Goal: Task Accomplishment & Management: Manage account settings

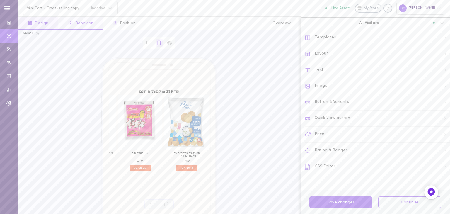
click at [83, 21] on button "2 Behavior" at bounding box center [80, 23] width 44 height 13
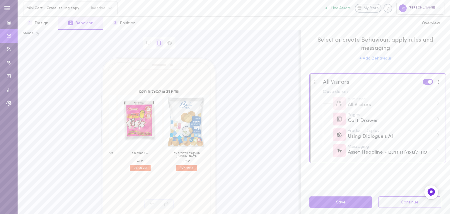
click at [440, 81] on div at bounding box center [439, 81] width 8 height 6
click at [430, 93] on div "Edit rules & messages" at bounding box center [415, 96] width 52 height 17
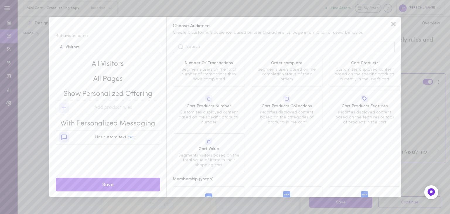
scroll to position [293, 0]
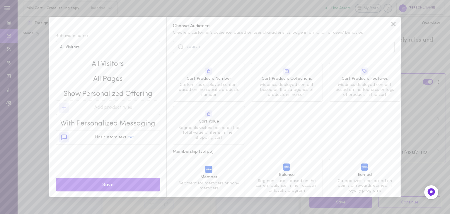
click at [218, 126] on span "Segments visitors based on the total value of items in their shopping cart" at bounding box center [208, 133] width 63 height 15
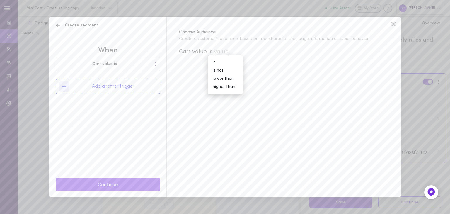
click at [395, 23] on icon at bounding box center [393, 24] width 9 height 9
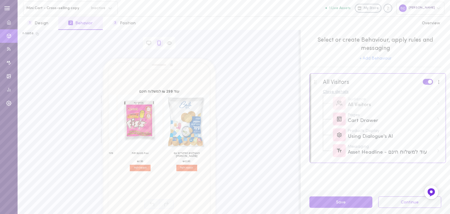
click at [331, 91] on div "Close details" at bounding box center [382, 92] width 119 height 4
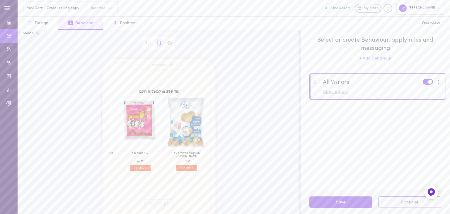
click at [331, 91] on div "Open details" at bounding box center [382, 92] width 119 height 4
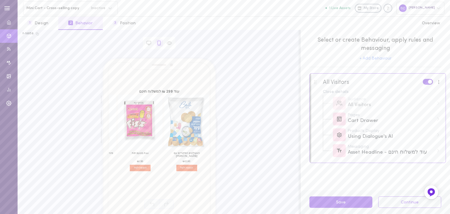
click at [442, 105] on div at bounding box center [378, 90] width 136 height 32
click at [439, 80] on div at bounding box center [439, 81] width 8 height 6
click at [418, 90] on div "Edit rules & messages" at bounding box center [415, 96] width 52 height 17
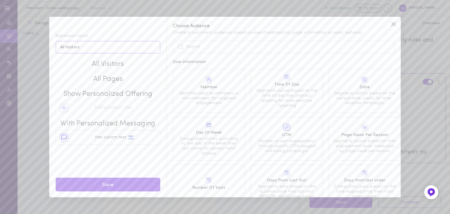
click at [117, 48] on input "All Visitors" at bounding box center [108, 47] width 105 height 13
drag, startPoint x: 118, startPoint y: 48, endPoint x: 1, endPoint y: 44, distance: 116.6
click at [1, 44] on div "Behaviour name All Visitors All Visitors Add segments All Pages Add pages Show …" at bounding box center [225, 107] width 450 height 214
type input "cart 150-299"
click at [120, 139] on span "Has custom text" at bounding box center [110, 137] width 31 height 4
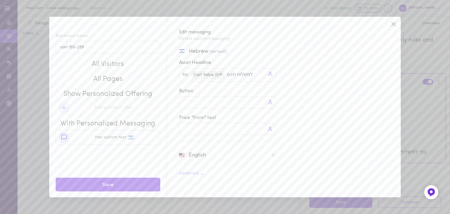
click at [271, 155] on icon at bounding box center [273, 155] width 5 height 5
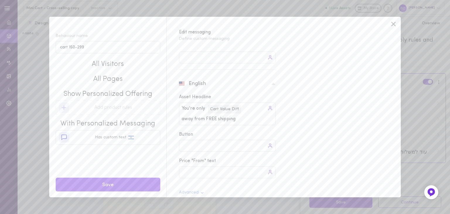
scroll to position [78, 0]
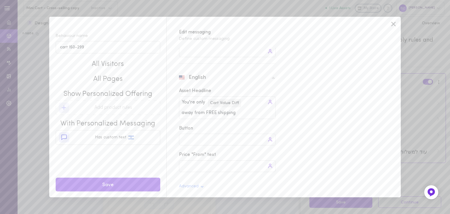
click at [205, 163] on div at bounding box center [227, 166] width 97 height 12
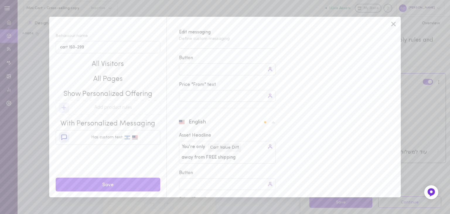
scroll to position [0, 0]
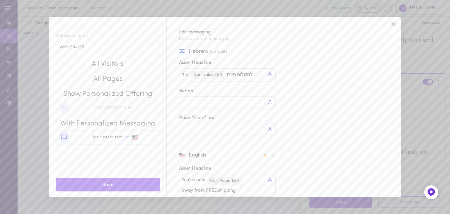
type input "299"
click at [201, 126] on div at bounding box center [227, 129] width 97 height 12
type input "299"
click at [288, 97] on div "Hebrew (default) Asset Headline עוד עוד Cart Value Diff למשלוח חינם למשלוח חינם…" at bounding box center [281, 122] width 228 height 149
click at [268, 103] on div at bounding box center [270, 102] width 8 height 8
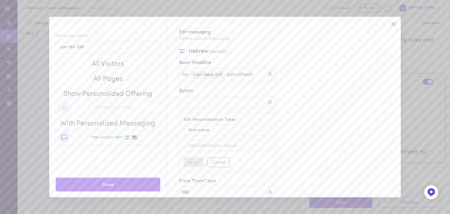
click at [257, 129] on div "First name" at bounding box center [221, 130] width 72 height 6
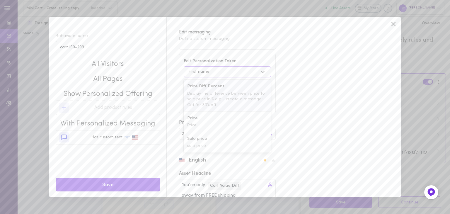
scroll to position [29, 0]
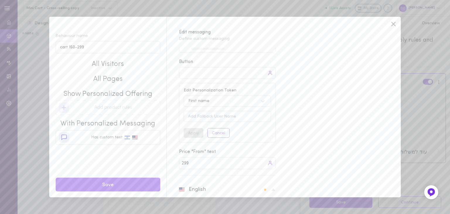
click at [344, 98] on div "Hebrew (default) Asset Headline עוד עוד Cart Value Diff למשלוח חינם למשלוח חינם…" at bounding box center [281, 122] width 228 height 149
click at [219, 132] on button "Cancel" at bounding box center [218, 133] width 22 height 10
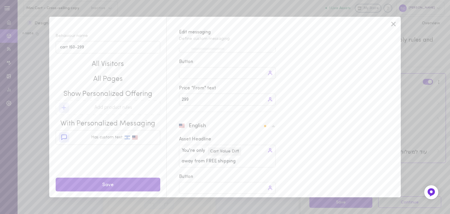
click at [109, 188] on button "Save" at bounding box center [108, 184] width 105 height 14
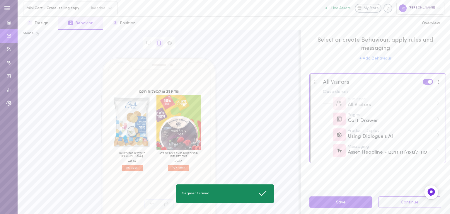
click at [440, 83] on div at bounding box center [439, 81] width 8 height 6
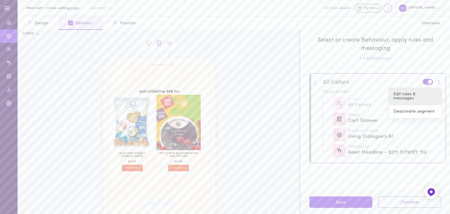
click at [422, 94] on div "Edit rules & messages" at bounding box center [415, 96] width 52 height 17
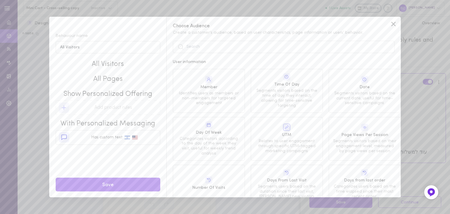
click at [392, 23] on icon at bounding box center [393, 24] width 4 height 4
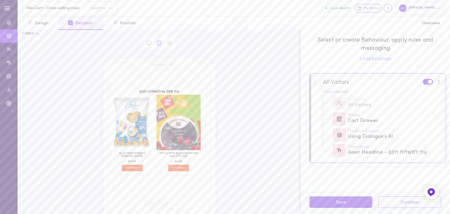
click at [374, 59] on button "+ Add Behaviour" at bounding box center [375, 59] width 32 height 4
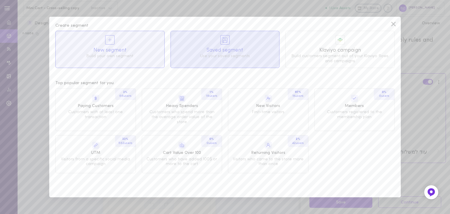
click at [254, 47] on span "Saved segment" at bounding box center [225, 50] width 100 height 7
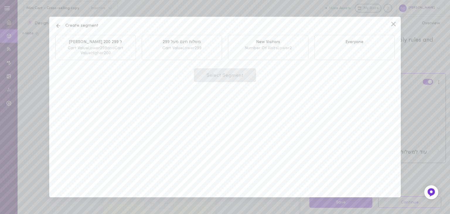
click at [59, 25] on icon at bounding box center [58, 26] width 6 height 6
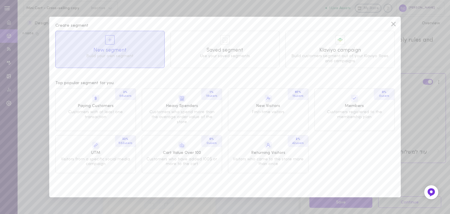
click at [109, 38] on icon at bounding box center [110, 40] width 6 height 6
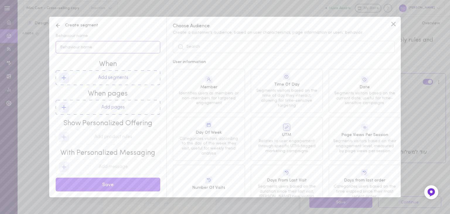
click at [122, 46] on input "Behaviour name" at bounding box center [108, 47] width 105 height 13
type input "cart 150-299"
click at [118, 76] on button "Add segments" at bounding box center [108, 77] width 105 height 15
click at [66, 79] on rect at bounding box center [64, 78] width 10 height 10
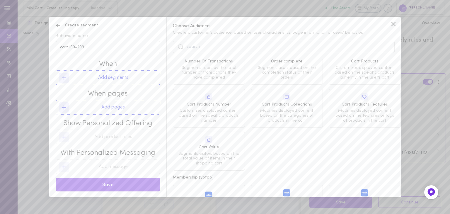
scroll to position [265, 0]
click at [216, 153] on span "Segments visitors based on the total value of items in their shopping cart" at bounding box center [208, 160] width 63 height 15
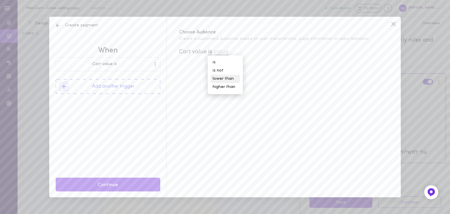
click at [223, 79] on div "lower than" at bounding box center [225, 79] width 29 height 8
click at [250, 49] on span "value" at bounding box center [246, 52] width 15 height 6
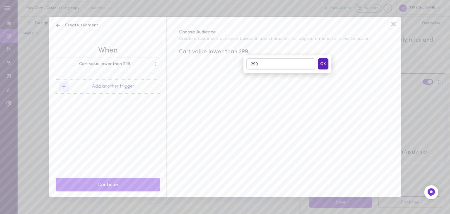
type input "299"
click at [325, 64] on button "OK" at bounding box center [323, 63] width 11 height 11
click at [125, 88] on button "Add another trigger" at bounding box center [108, 86] width 105 height 15
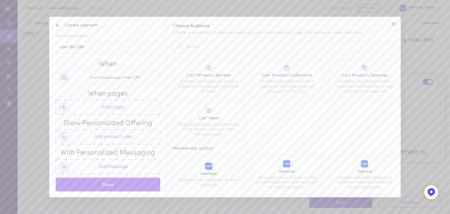
scroll to position [324, 0]
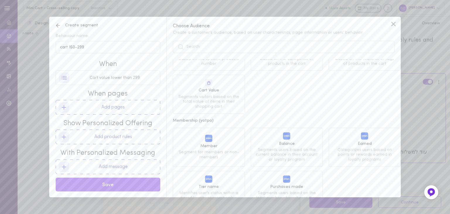
click at [199, 95] on span "Segments visitors based on the total value of items in their shopping cart" at bounding box center [208, 102] width 63 height 15
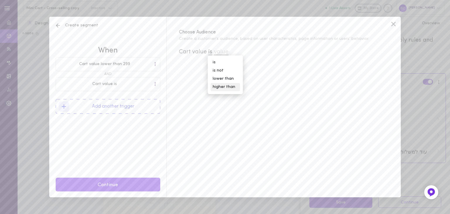
click at [223, 87] on div "higher than" at bounding box center [225, 87] width 29 height 8
click at [251, 52] on span "value" at bounding box center [248, 52] width 15 height 6
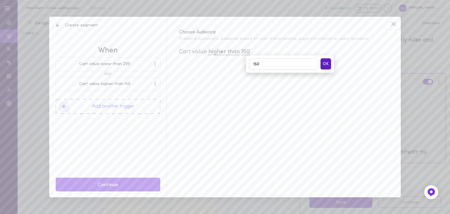
type input "150"
click at [327, 64] on button "OK" at bounding box center [325, 63] width 11 height 11
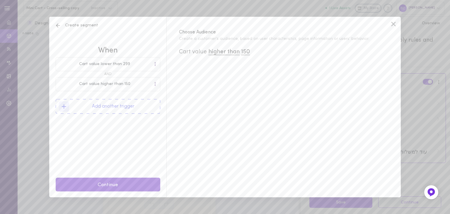
click at [110, 185] on button "Continue" at bounding box center [108, 184] width 105 height 14
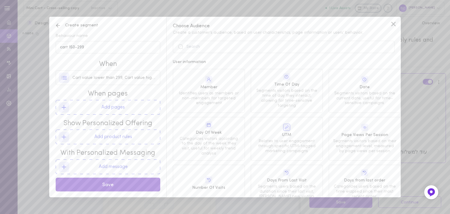
click at [122, 182] on button "Save" at bounding box center [108, 184] width 105 height 14
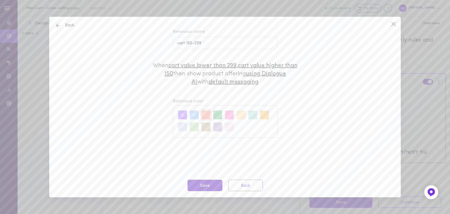
click at [200, 184] on button "Save" at bounding box center [204, 185] width 35 height 11
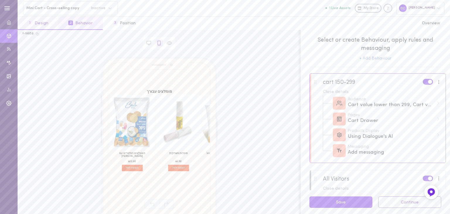
click at [36, 23] on button "1 Design" at bounding box center [38, 23] width 41 height 13
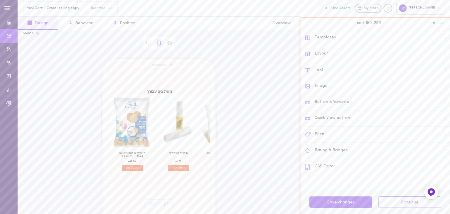
click at [362, 37] on div "Templates" at bounding box center [377, 38] width 145 height 16
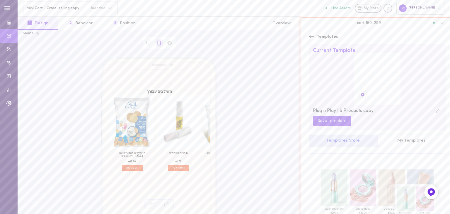
click at [436, 109] on icon at bounding box center [438, 110] width 5 height 5
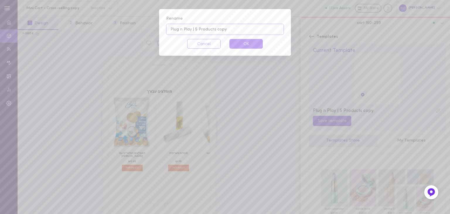
drag, startPoint x: 191, startPoint y: 30, endPoint x: 170, endPoint y: 30, distance: 21.7
click at [170, 30] on input "Plug n Play | 5 Products copy" at bounding box center [225, 29] width 118 height 11
type input "cart 150-299 | 5 Products copy"
click at [239, 44] on button "OK" at bounding box center [245, 44] width 33 height 10
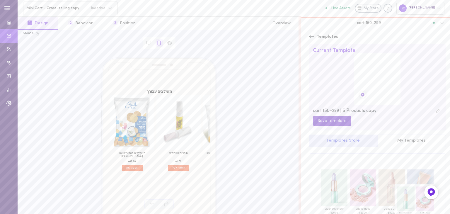
click at [335, 119] on button "Save template" at bounding box center [332, 121] width 38 height 10
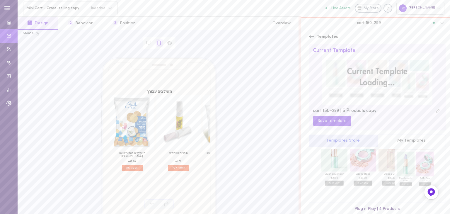
scroll to position [0, 0]
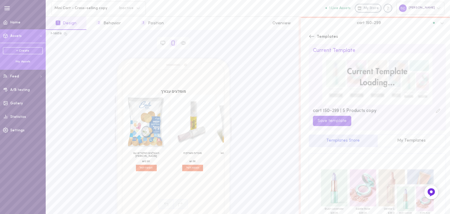
click at [25, 61] on div "My Assets" at bounding box center [23, 61] width 40 height 4
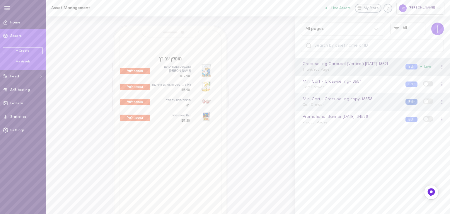
click at [407, 105] on button "Edit" at bounding box center [411, 102] width 12 height 6
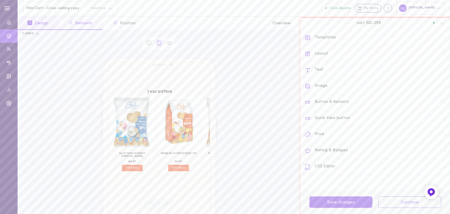
click at [80, 23] on button "2 Behavior" at bounding box center [80, 23] width 44 height 13
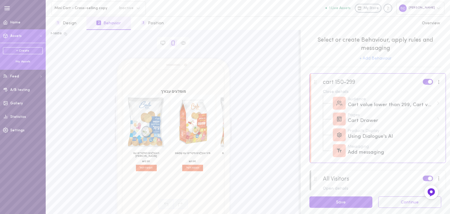
click at [25, 62] on div "My Assets" at bounding box center [23, 61] width 40 height 4
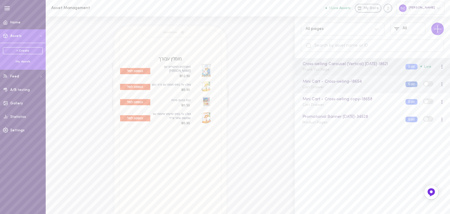
click at [406, 87] on button "Edit" at bounding box center [411, 84] width 12 height 6
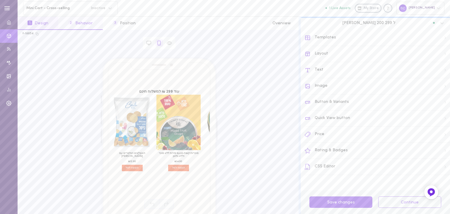
click at [77, 25] on button "2 Behavior" at bounding box center [80, 23] width 44 height 13
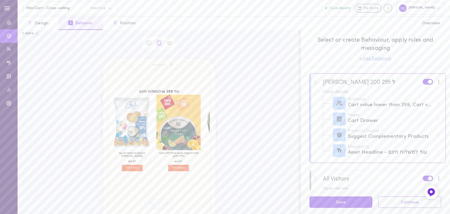
click at [373, 58] on button "+ Add Behaviour" at bounding box center [375, 59] width 32 height 4
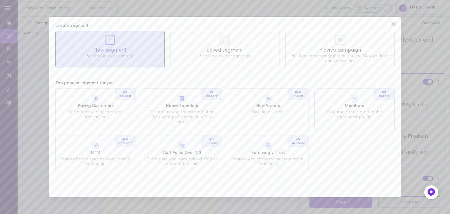
click at [110, 41] on icon at bounding box center [110, 40] width 6 height 6
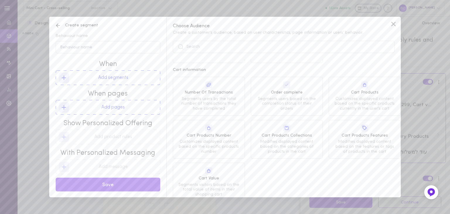
scroll to position [295, 0]
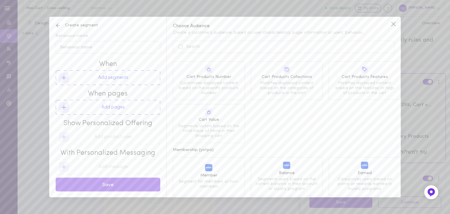
click at [202, 117] on span "Cart Value" at bounding box center [208, 120] width 63 height 6
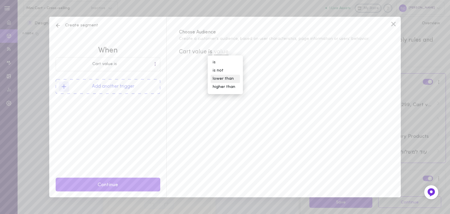
click at [224, 79] on div "lower than" at bounding box center [225, 79] width 29 height 8
click at [249, 54] on span "value" at bounding box center [246, 52] width 15 height 6
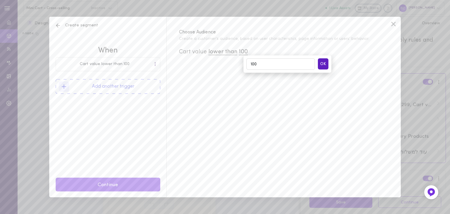
type input "100"
click at [327, 66] on button "OK" at bounding box center [323, 63] width 11 height 11
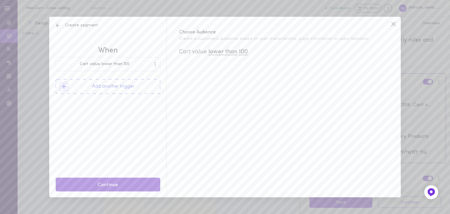
click at [98, 185] on button "Continue" at bounding box center [108, 184] width 105 height 14
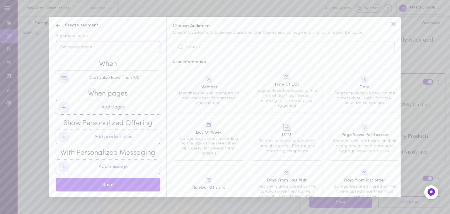
click at [100, 50] on input "Behaviour name" at bounding box center [108, 47] width 105 height 13
type input "cart lower than 100"
click at [119, 183] on button "Save" at bounding box center [108, 184] width 105 height 14
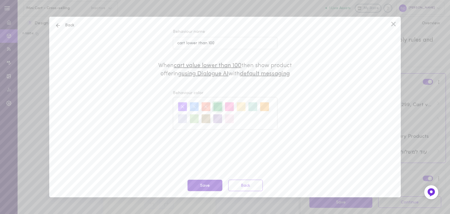
click at [211, 183] on button "Save" at bounding box center [204, 185] width 35 height 11
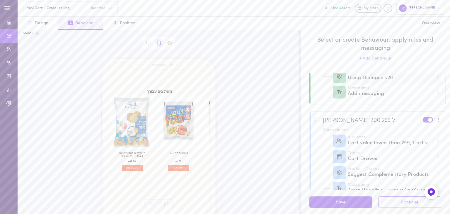
scroll to position [88, 0]
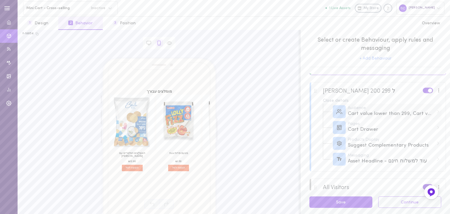
click at [433, 110] on div "Audience Cart value lower than 299, Cart value higher than 200" at bounding box center [394, 111] width 92 height 11
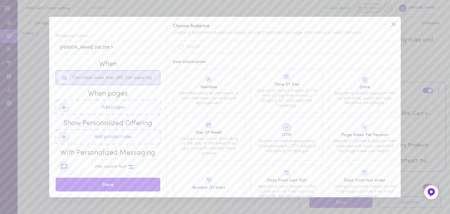
click at [62, 77] on rect at bounding box center [64, 77] width 10 height 10
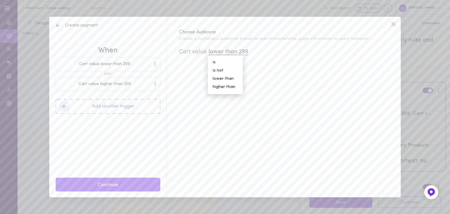
drag, startPoint x: 237, startPoint y: 40, endPoint x: 241, endPoint y: 40, distance: 4.4
click at [241, 40] on span "Create a customer’s audience, based on user characteristics, page information o…" at bounding box center [283, 39] width 209 height 5
click at [216, 52] on span "lower than" at bounding box center [222, 52] width 29 height 6
click at [233, 77] on div "lower than" at bounding box center [225, 79] width 29 height 8
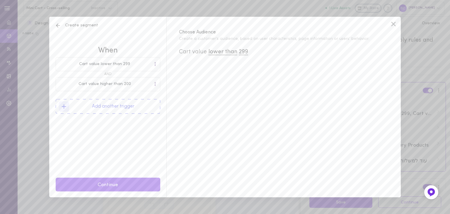
click at [248, 51] on span "299" at bounding box center [243, 52] width 9 height 6
drag, startPoint x: 250, startPoint y: 64, endPoint x: 230, endPoint y: 62, distance: 19.3
click at [230, 62] on div "299 OK Create segment When Cart value lower than 299 Cart value higher than 200…" at bounding box center [225, 107] width 450 height 214
type input "100"
click at [185, 112] on div "Choose Audience Create a customer’s audience, based on user characteristics, pa…" at bounding box center [283, 107] width 234 height 180
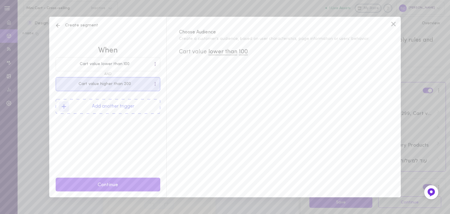
click at [156, 83] on div at bounding box center [155, 84] width 4 height 6
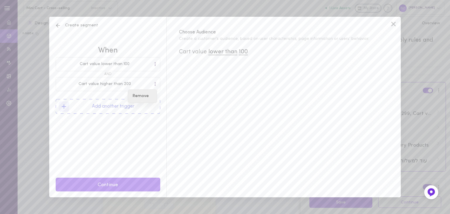
click at [141, 95] on div "Remove" at bounding box center [142, 96] width 29 height 13
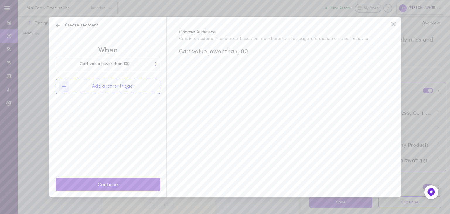
click at [120, 183] on button "Continue" at bounding box center [108, 184] width 105 height 14
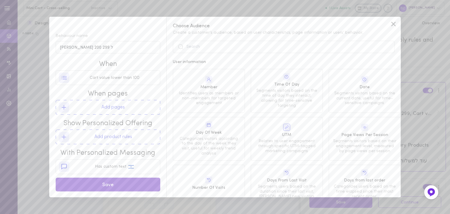
click at [97, 180] on button "Save" at bounding box center [108, 184] width 105 height 14
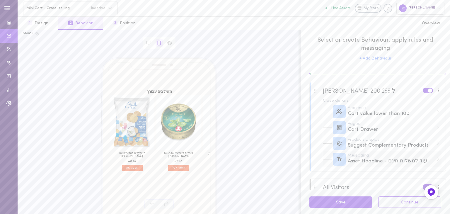
click at [344, 162] on div at bounding box center [339, 159] width 13 height 13
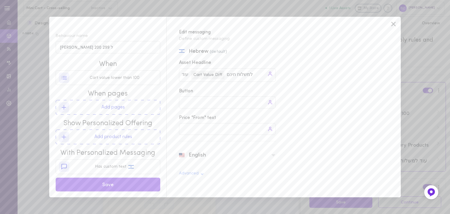
click at [254, 72] on div "עוד עוד Cart Value Diff למשלוח חינם למשלוח חינם" at bounding box center [227, 74] width 97 height 13
drag, startPoint x: 261, startPoint y: 70, endPoint x: 233, endPoint y: 74, distance: 29.0
click at [233, 74] on div "עוד עוד Cart Value Diff למשלוח חינם למשלוח חינם" at bounding box center [227, 74] width 97 height 13
click at [240, 75] on input "למשלוח חינם" at bounding box center [241, 74] width 29 height 7
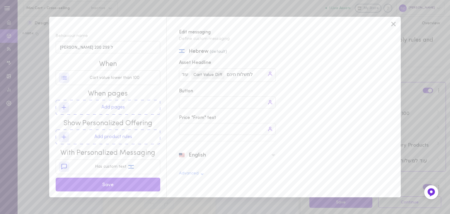
click at [240, 75] on input "למשלוח חינם" at bounding box center [241, 74] width 29 height 7
drag, startPoint x: 231, startPoint y: 76, endPoint x: 217, endPoint y: 78, distance: 14.3
click at [231, 76] on div "עוד עוד Cart Value Diff" at bounding box center [227, 74] width 97 height 13
click at [212, 75] on span "Cart Value Diff" at bounding box center [207, 75] width 33 height 8
click at [216, 91] on icon at bounding box center [215, 88] width 3 height 4
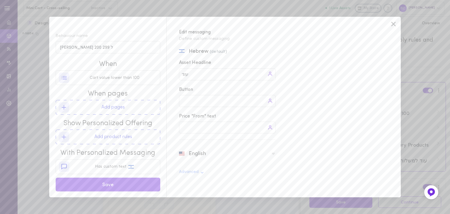
click at [199, 74] on div "עוד עוד" at bounding box center [227, 74] width 97 height 12
type input "ע"
click at [202, 172] on icon at bounding box center [202, 172] width 5 height 5
click at [273, 136] on icon at bounding box center [273, 136] width 4 height 2
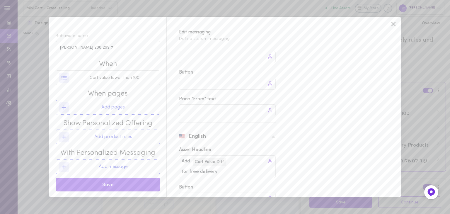
click at [220, 168] on input "for free delivery" at bounding box center [201, 171] width 39 height 7
click at [216, 163] on span "Cart Value Diff" at bounding box center [209, 162] width 33 height 8
click at [218, 173] on icon at bounding box center [216, 175] width 5 height 5
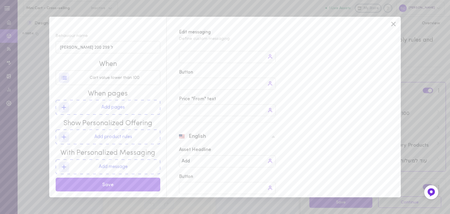
click at [178, 162] on div "Hebrew (default) Asset Headline Button Price "From" text English Asset Headline…" at bounding box center [281, 122] width 228 height 149
drag, startPoint x: 187, startPoint y: 162, endPoint x: 168, endPoint y: 160, distance: 18.6
click at [168, 160] on div "Hebrew (default) Asset Headline Button Price "From" text English Asset Headline…" at bounding box center [281, 122] width 228 height 149
click at [207, 76] on div at bounding box center [227, 74] width 97 height 12
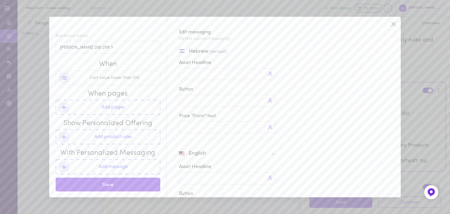
click at [210, 77] on div at bounding box center [227, 74] width 97 height 12
type input "n"
type input "א"
drag, startPoint x: 213, startPoint y: 74, endPoint x: 197, endPoint y: 74, distance: 16.1
click at [179, 74] on div "רוצה לטעום? רוצה לטעום?" at bounding box center [227, 74] width 97 height 12
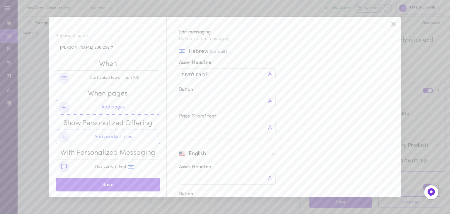
click at [197, 74] on input "רוצה לטעום?" at bounding box center [196, 74] width 29 height 7
paste input "ינוק קטן לפני שסוגרים את ההזמנה"
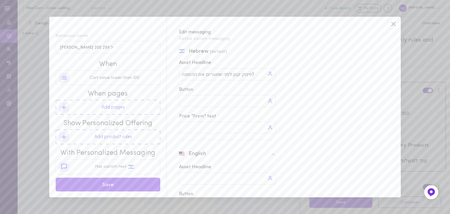
drag, startPoint x: 249, startPoint y: 73, endPoint x: 166, endPoint y: 73, distance: 82.3
click at [167, 73] on div "Hebrew (default) Asset Headline פינוק קטן לפני שסוגרים את ההזמנה? [PERSON_NAME]…" at bounding box center [281, 122] width 228 height 149
click at [229, 76] on input "פינוק קטן לפני שסוגרים את ההזמנה?" at bounding box center [220, 74] width 76 height 7
drag, startPoint x: 229, startPoint y: 74, endPoint x: 236, endPoint y: 73, distance: 7.4
click at [236, 73] on input "פינוק קטן לפני שסוגרים את ההזמנה?" at bounding box center [220, 74] width 76 height 7
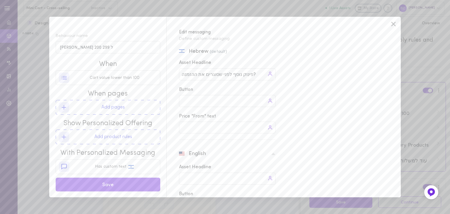
type input "פינוק נוסף לפני שסוגרים את ההזמנה?"
click at [213, 120] on div at bounding box center [227, 120] width 97 height 12
click at [203, 120] on div at bounding box center [227, 120] width 97 height 12
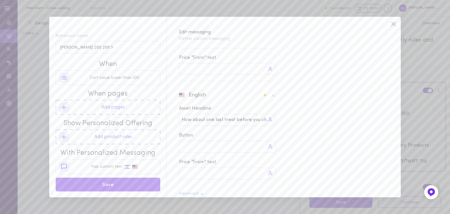
scroll to position [0, 16]
type input "How about one last treat before you check out?"
click at [103, 181] on button "Save" at bounding box center [108, 184] width 105 height 14
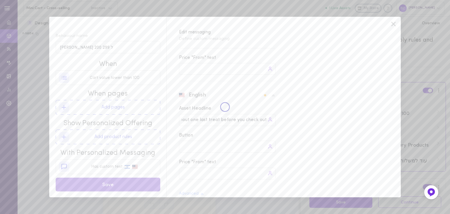
scroll to position [0, 0]
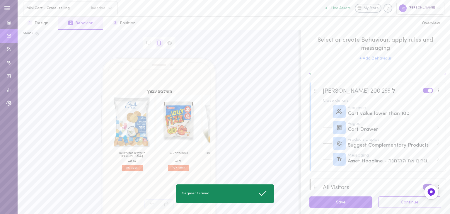
click at [435, 90] on div at bounding box center [439, 90] width 8 height 6
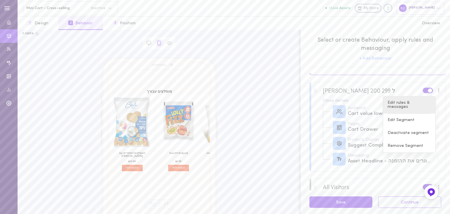
click at [409, 104] on div "Edit rules & messages" at bounding box center [409, 104] width 52 height 17
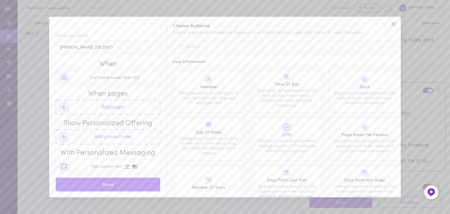
click at [52, 35] on div "Behaviour name [PERSON_NAME] 200 ל 299 When Cart value lower than 100 When page…" at bounding box center [107, 107] width 117 height 180
click at [66, 45] on input "[PERSON_NAME] 200 ל 299" at bounding box center [108, 47] width 105 height 13
click at [78, 46] on input "[PERSON_NAME] 200 ל 299" at bounding box center [108, 47] width 105 height 13
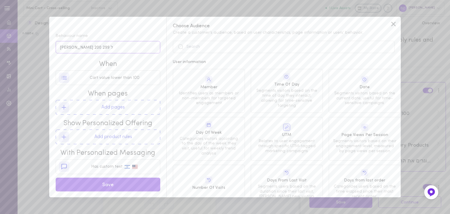
click at [78, 46] on input "[PERSON_NAME] 200 ל 299" at bounding box center [108, 47] width 105 height 13
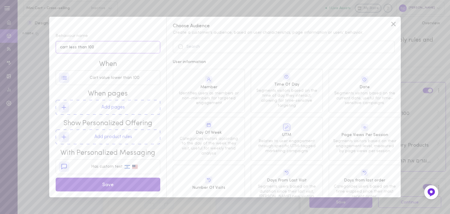
type input "cart less than 100"
click at [110, 183] on button "Save" at bounding box center [108, 184] width 105 height 14
